Goal: Task Accomplishment & Management: Use online tool/utility

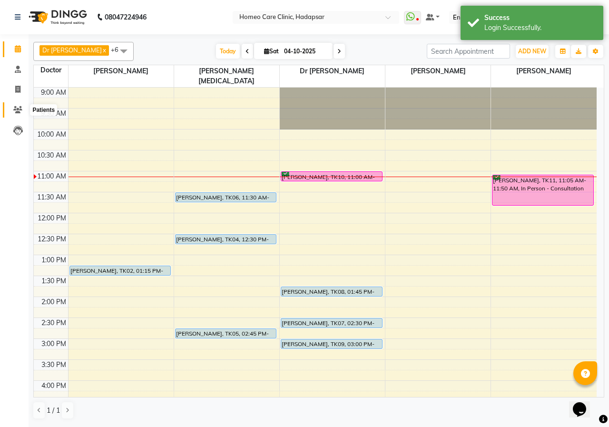
click at [12, 106] on span at bounding box center [18, 110] width 17 height 11
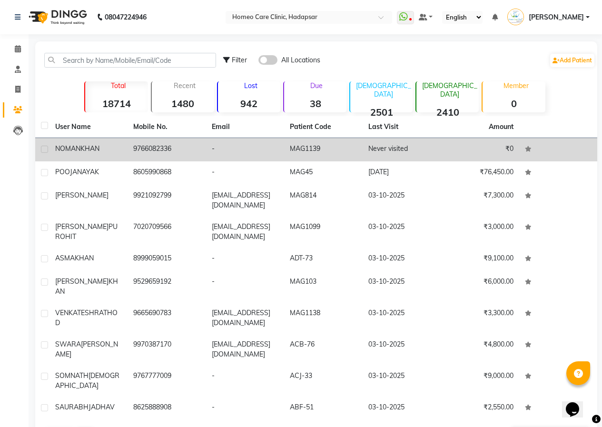
click at [102, 142] on td "[PERSON_NAME]" at bounding box center [88, 149] width 78 height 23
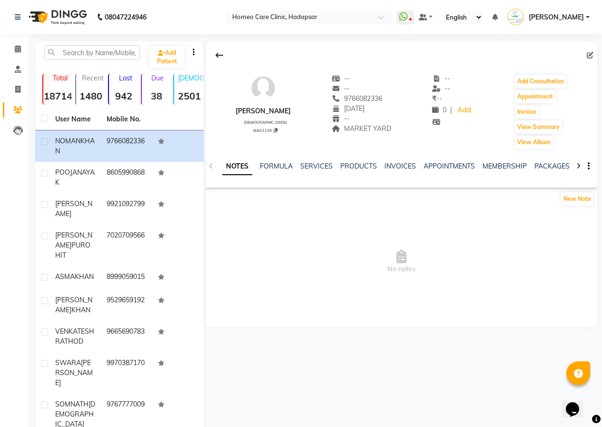
click at [577, 163] on icon at bounding box center [578, 166] width 4 height 7
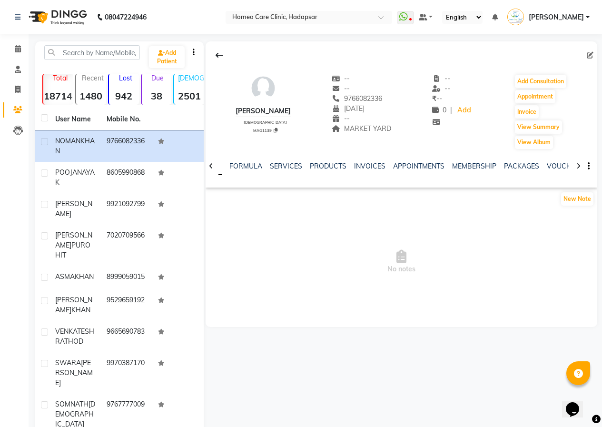
click at [577, 163] on icon at bounding box center [578, 166] width 4 height 7
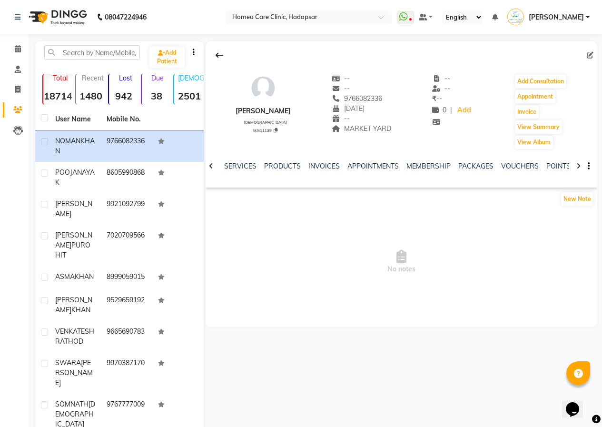
click at [577, 163] on icon at bounding box center [578, 166] width 4 height 7
click at [577, 163] on div "NOTES FORMULA SERVICES PRODUCTS INVOICES APPOINTMENTS MEMBERSHIP PACKAGES VOUCH…" at bounding box center [402, 166] width 392 height 33
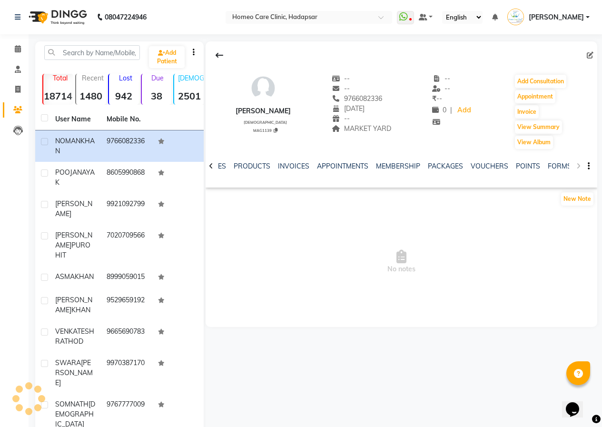
drag, startPoint x: 577, startPoint y: 163, endPoint x: 557, endPoint y: 172, distance: 22.1
click at [576, 164] on div "NOTES FORMULA SERVICES PRODUCTS INVOICES APPOINTMENTS MEMBERSHIP PACKAGES VOUCH…" at bounding box center [402, 166] width 392 height 33
click at [551, 168] on link "FORMS" at bounding box center [560, 166] width 24 height 9
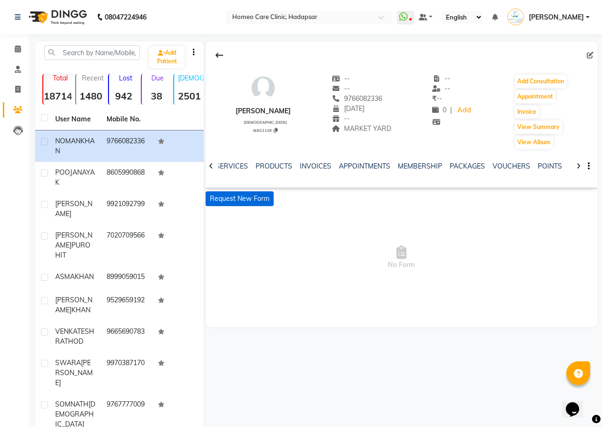
click at [257, 197] on button "Request New Form" at bounding box center [240, 198] width 68 height 15
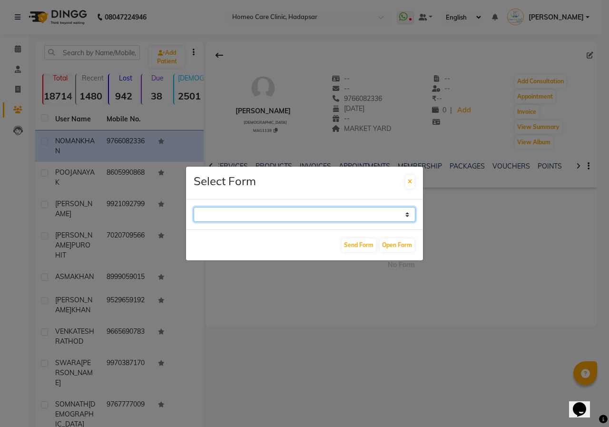
drag, startPoint x: 406, startPoint y: 214, endPoint x: 404, endPoint y: 221, distance: 8.0
click at [406, 214] on select "Case Taking Form" at bounding box center [305, 214] width 222 height 15
select select "196"
click at [194, 207] on select "Case Taking Form" at bounding box center [305, 214] width 222 height 15
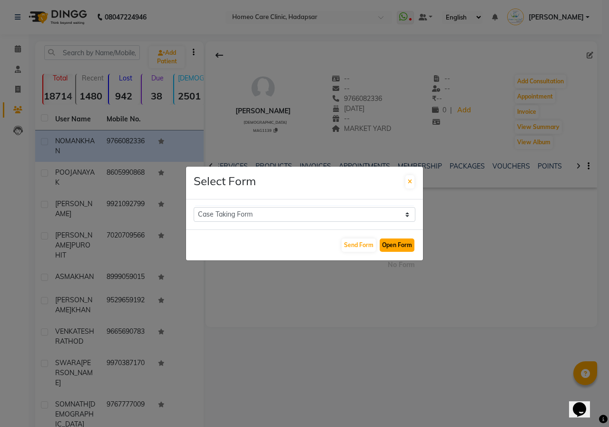
click at [390, 245] on button "Open Form" at bounding box center [397, 244] width 35 height 13
